Goal: Information Seeking & Learning: Check status

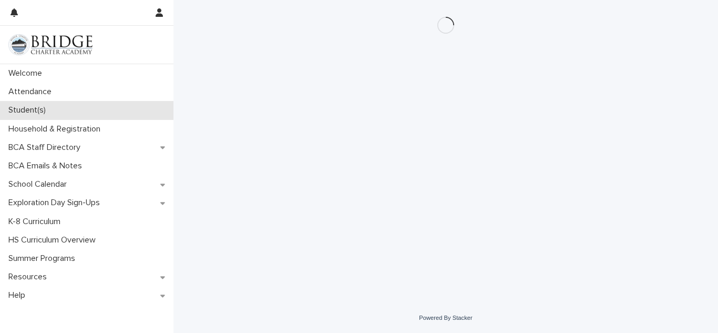
click at [29, 112] on p "Student(s)" at bounding box center [29, 110] width 50 height 10
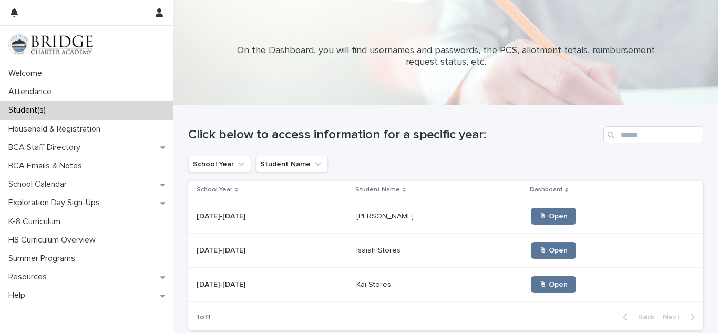
scroll to position [21, 0]
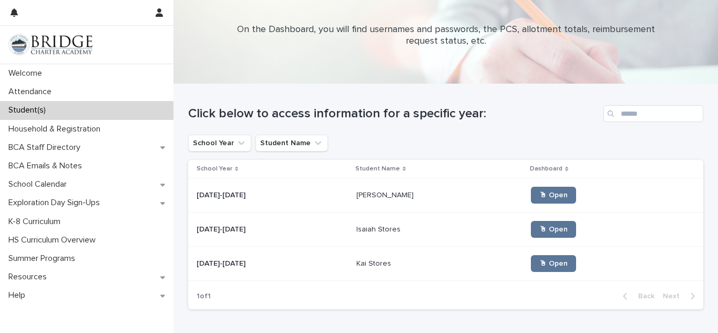
click at [293, 258] on div "[DATE]-[DATE] [DATE]-[DATE]" at bounding box center [272, 263] width 151 height 17
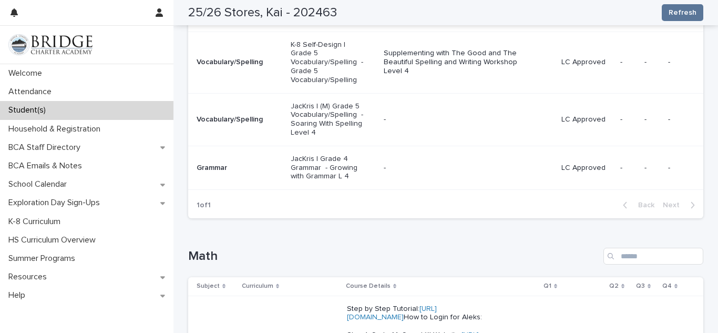
scroll to position [518, 0]
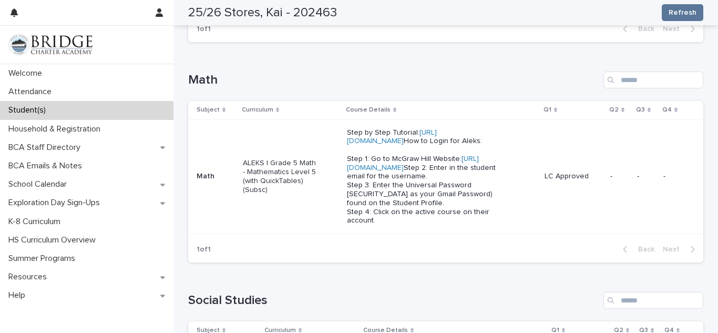
click at [285, 257] on div "1 of 1 Back Next" at bounding box center [445, 249] width 515 height 26
click at [261, 163] on p "ALEKS | Grade 5 Math - Mathematics Level 5 (with QuickTables) (Subsc)" at bounding box center [280, 176] width 75 height 35
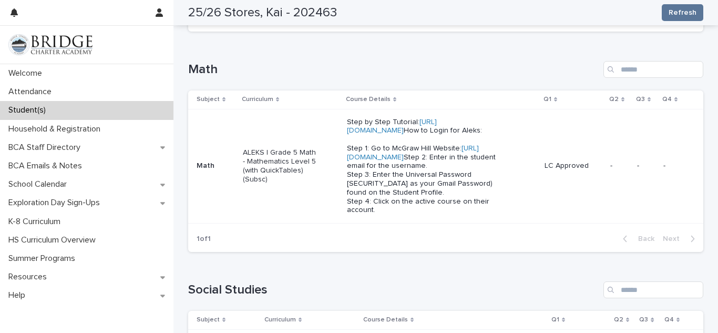
scroll to position [581, 0]
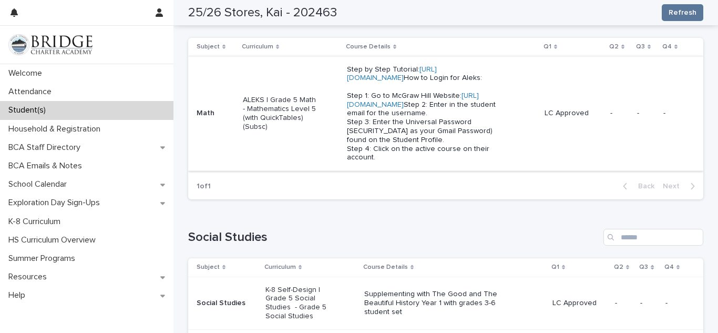
click at [351, 108] on link "[URL][DOMAIN_NAME]" at bounding box center [413, 100] width 132 height 16
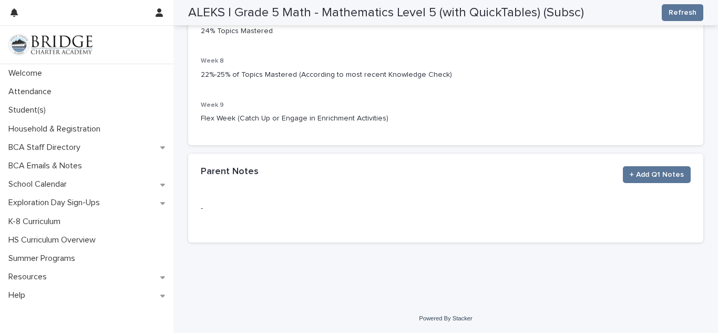
scroll to position [473, 0]
